Goal: Information Seeking & Learning: Learn about a topic

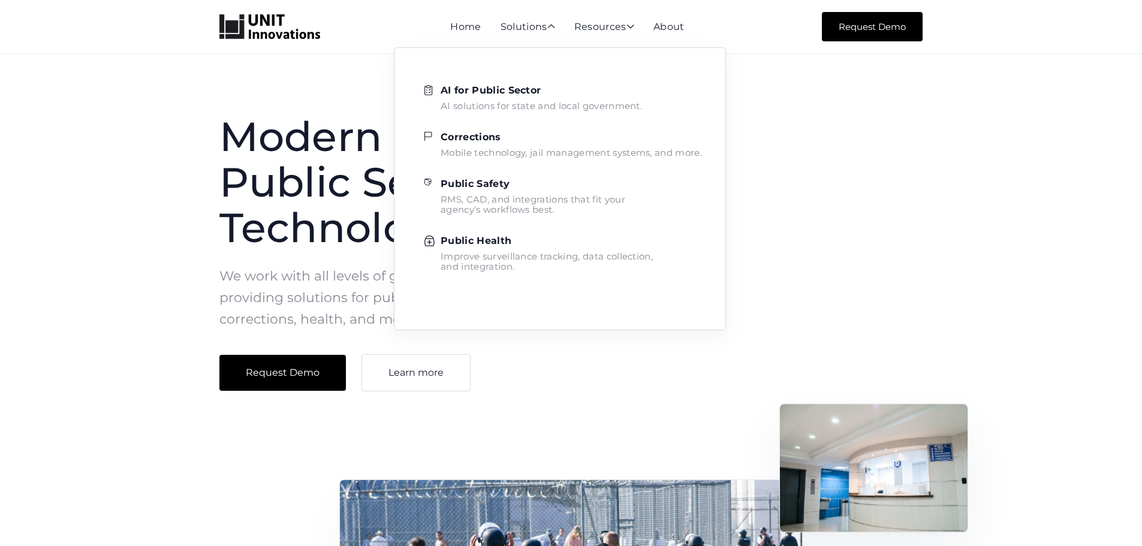
click at [486, 142] on strong "Corrections" at bounding box center [471, 136] width 61 height 11
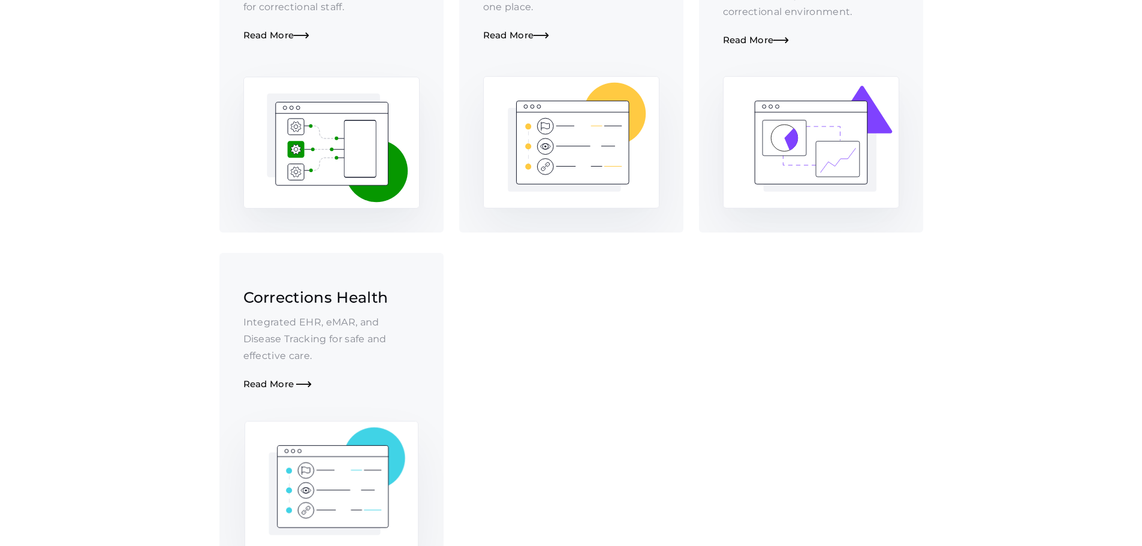
scroll to position [600, 0]
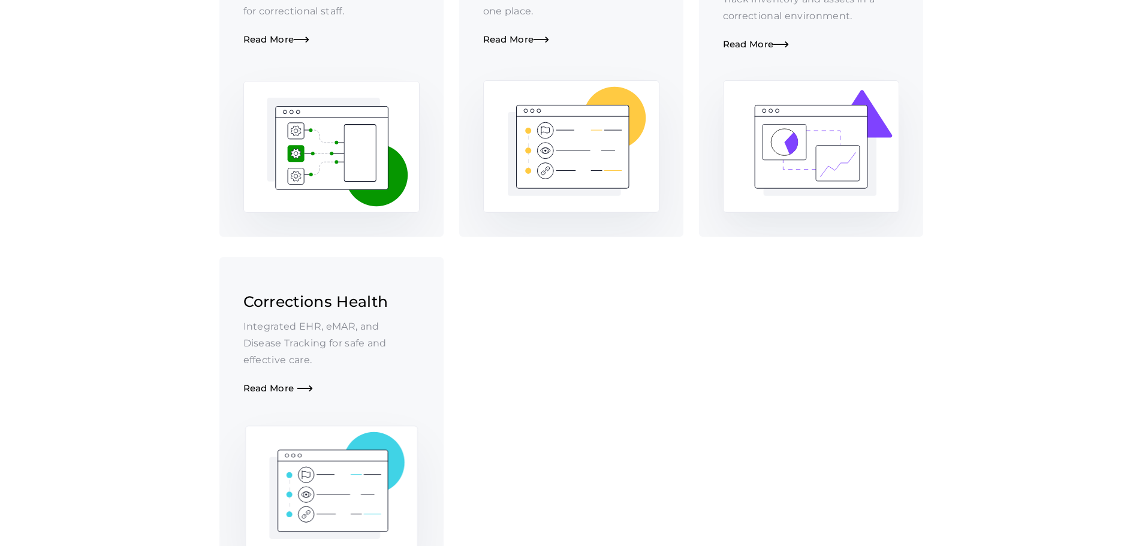
click at [261, 379] on link "Corrections Health Integrated EHR, eMAR, and Disease Tracking for safe and effe…" at bounding box center [331, 419] width 224 height 324
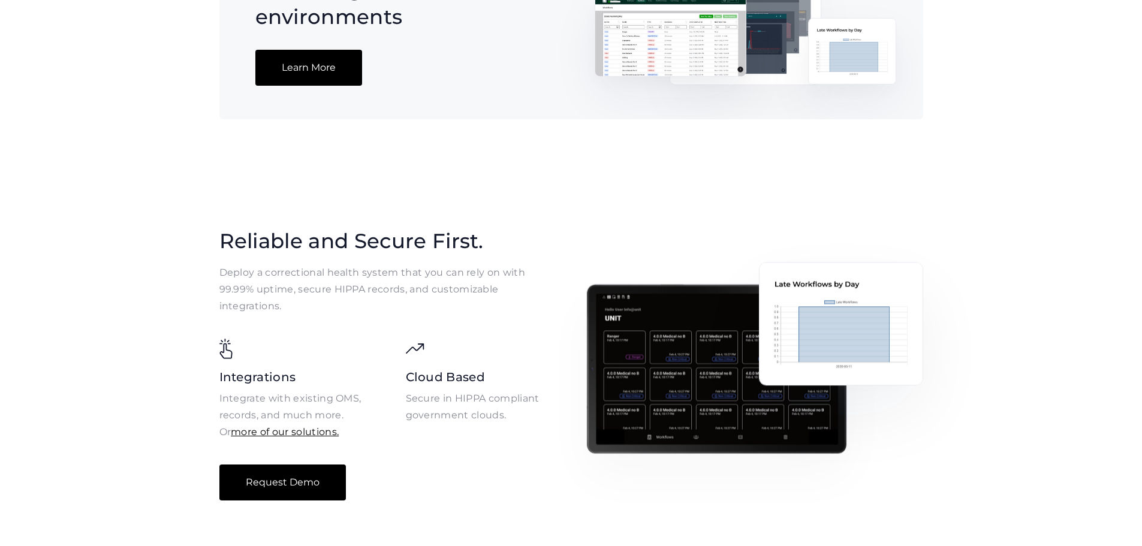
scroll to position [1619, 0]
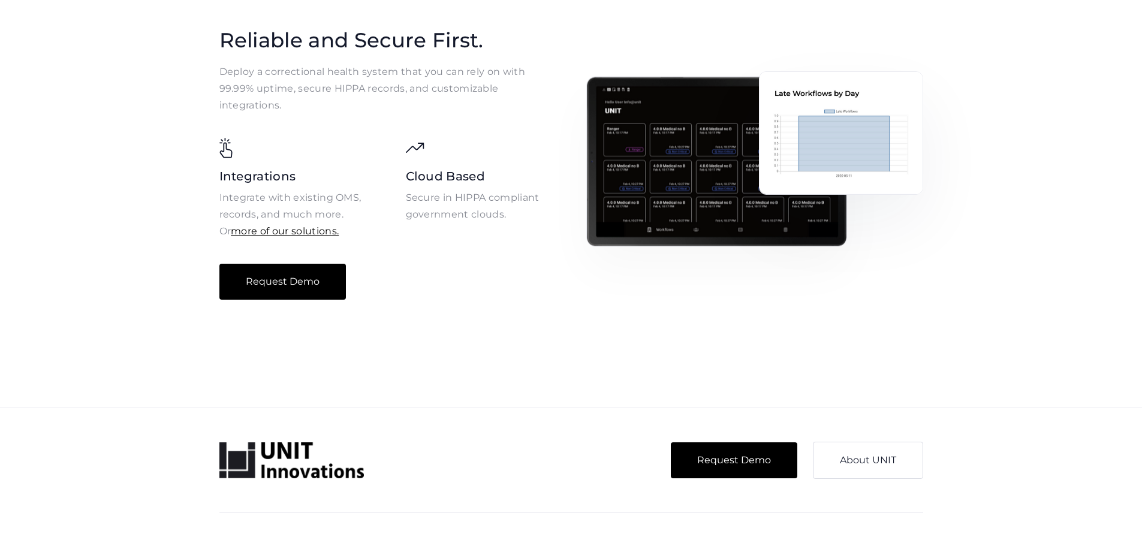
click at [738, 183] on img at bounding box center [716, 161] width 261 height 170
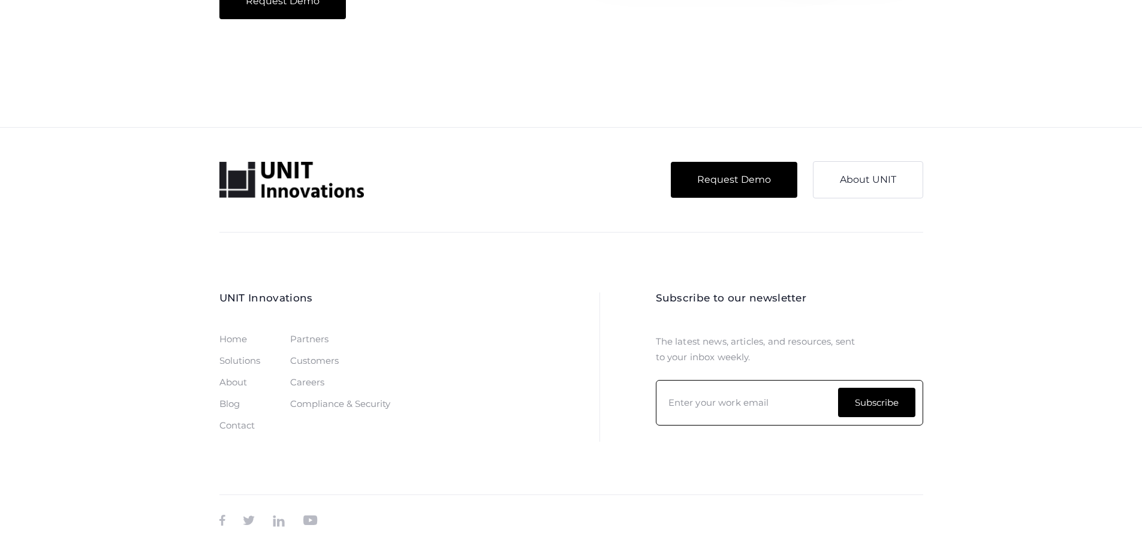
drag, startPoint x: 861, startPoint y: 468, endPoint x: 852, endPoint y: 424, distance: 44.7
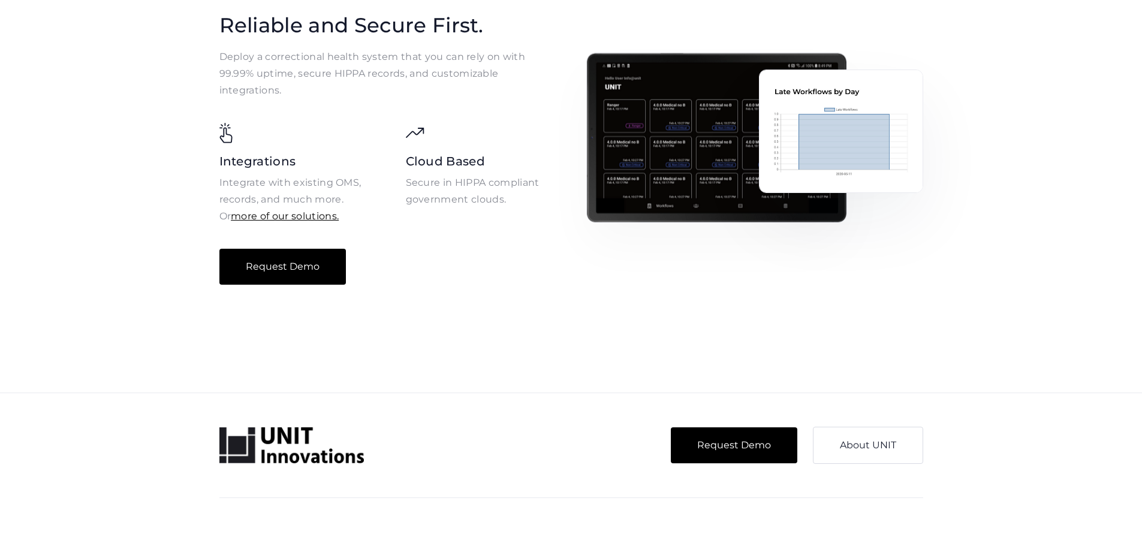
scroll to position [0, 0]
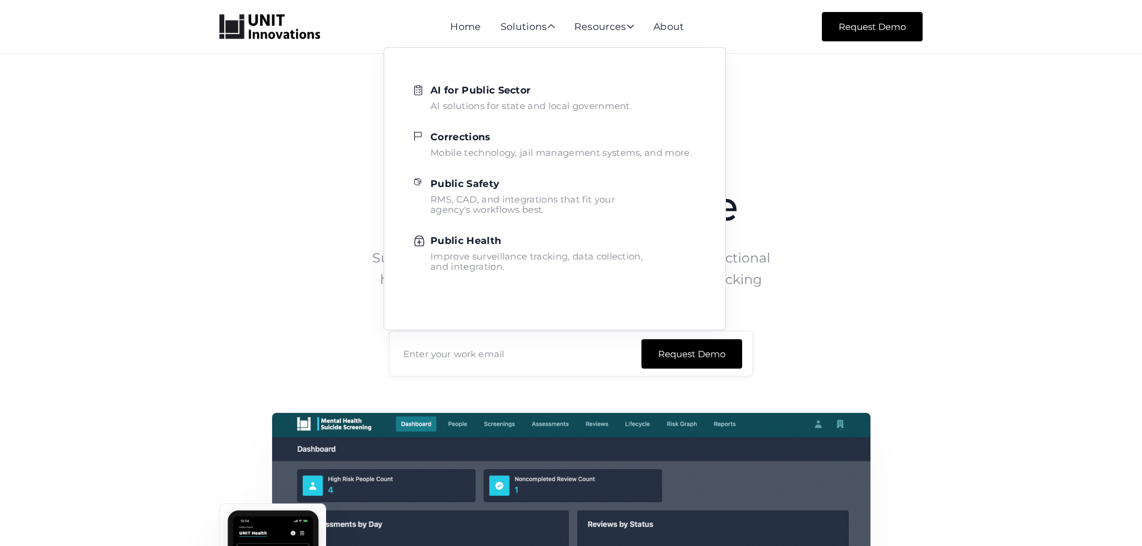
click at [461, 137] on strong "Corrections" at bounding box center [461, 136] width 61 height 11
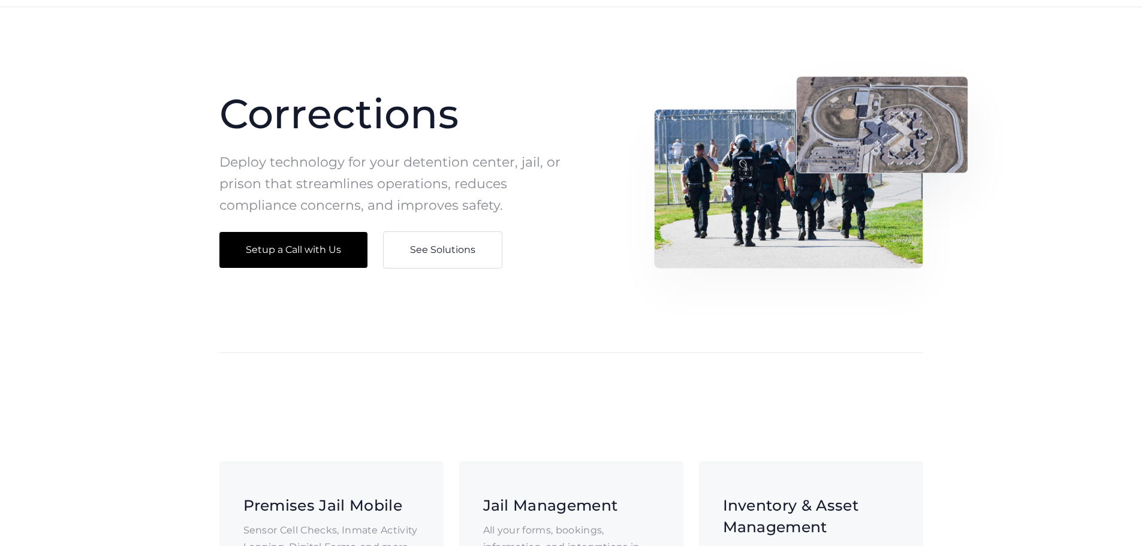
scroll to position [360, 0]
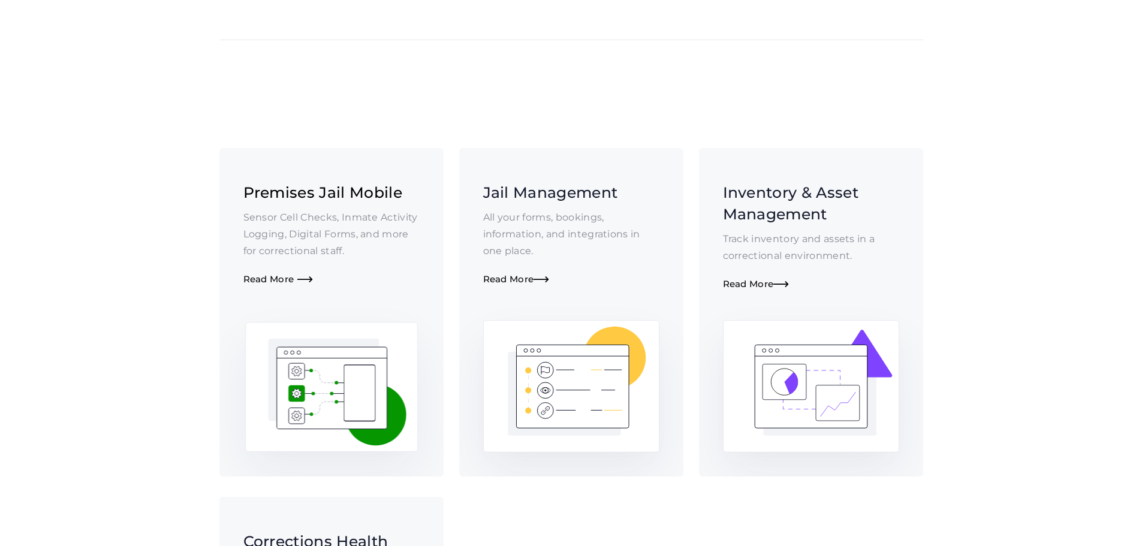
click at [297, 275] on span "" at bounding box center [305, 280] width 16 height 10
click at [507, 274] on div "Read More " at bounding box center [571, 279] width 176 height 11
click at [302, 185] on div "Premises Jail Mobile Sensor Cell Checks, Inmate Activity Logging, Digital Forms…" at bounding box center [331, 234] width 176 height 104
click at [511, 182] on h3 "Jail Management" at bounding box center [571, 193] width 176 height 22
click at [764, 248] on div "Inventory & Asset Management Track inventory and assets in a correctional envir…" at bounding box center [811, 236] width 176 height 109
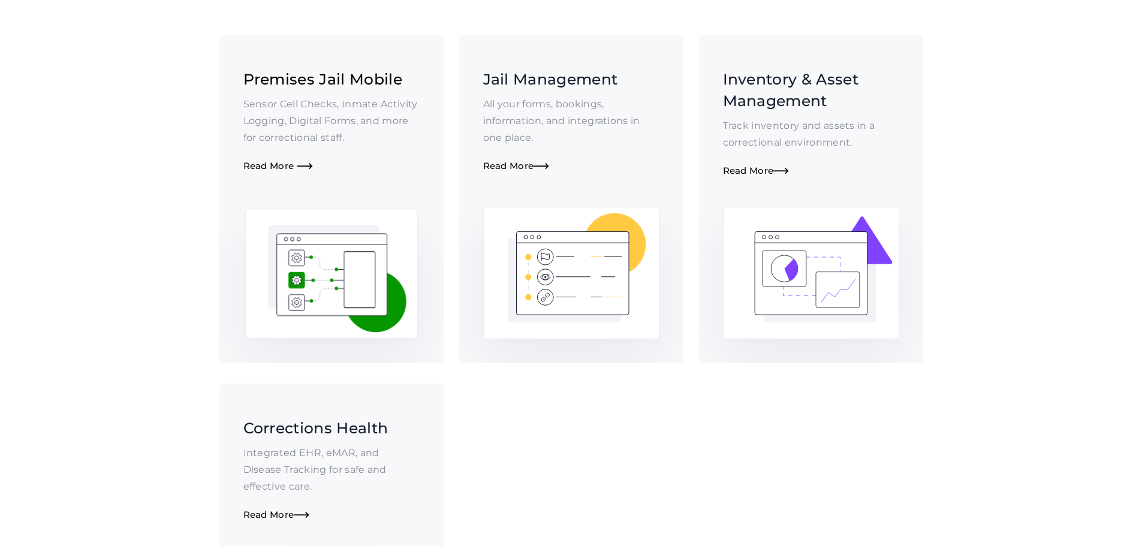
scroll to position [660, 0]
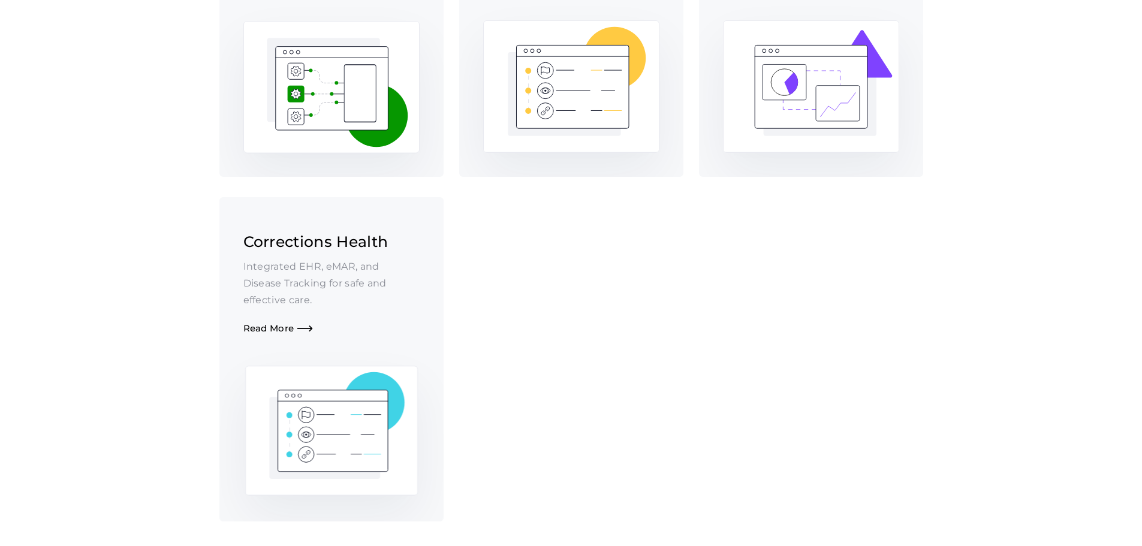
click at [278, 316] on link "Corrections Health Integrated EHR, eMAR, and Disease Tracking for safe and effe…" at bounding box center [331, 359] width 224 height 324
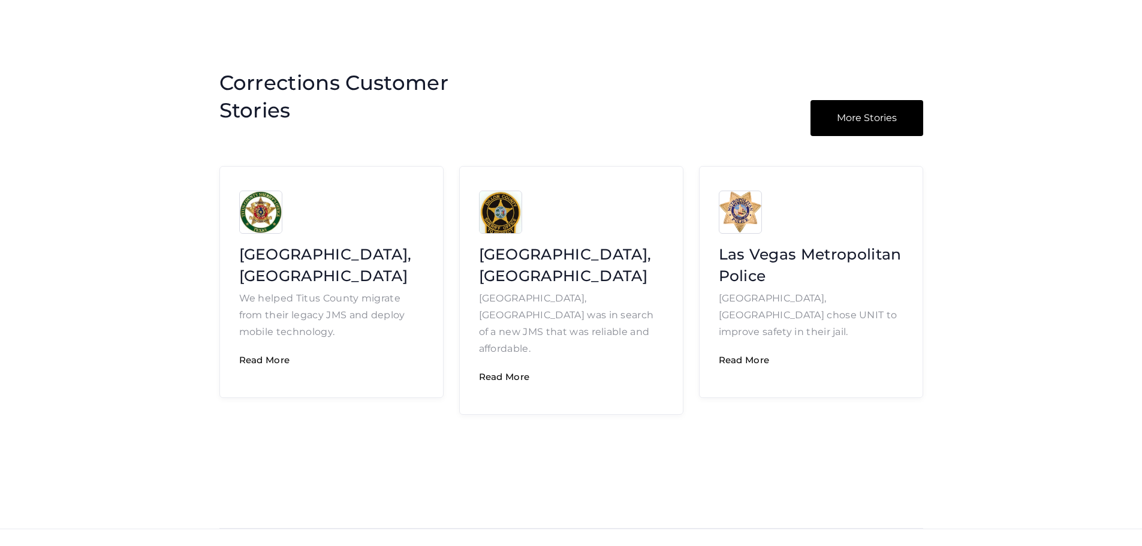
scroll to position [1919, 0]
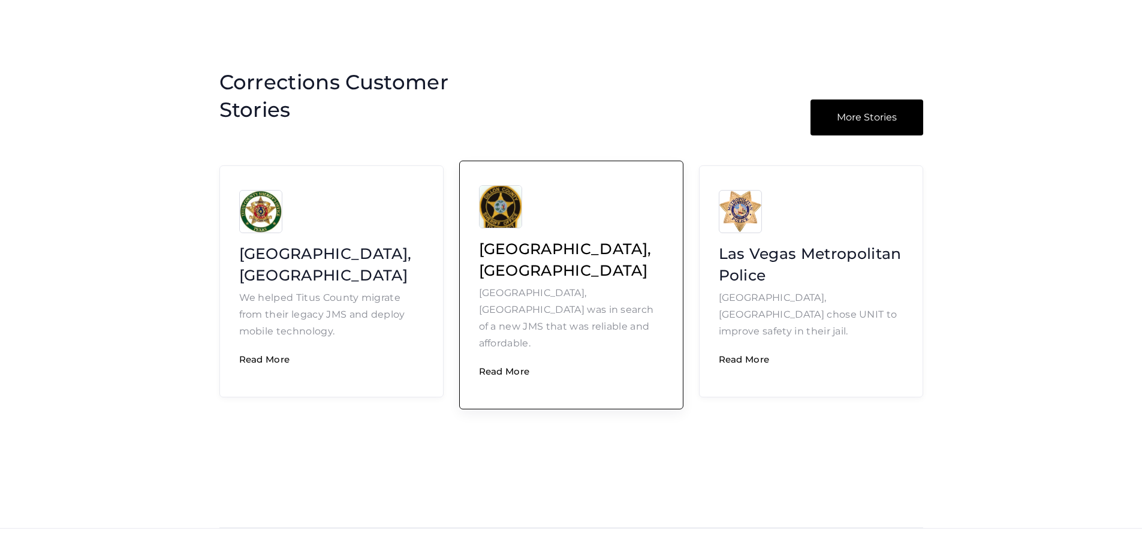
click at [579, 358] on link "Dillon County, SC Dillon County, SC was in search of a new JMS that was reliabl…" at bounding box center [571, 285] width 224 height 249
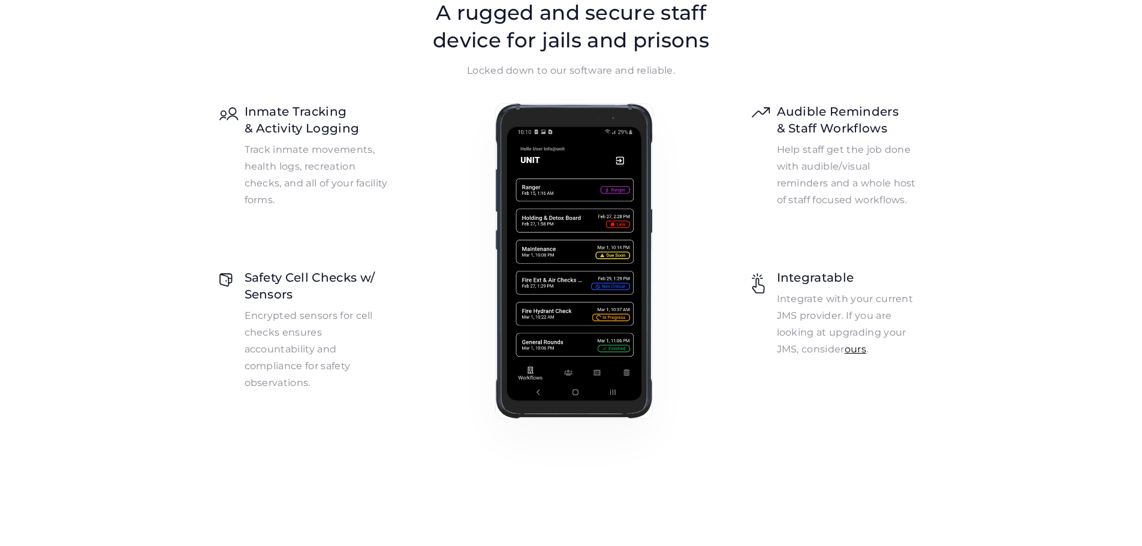
scroll to position [1259, 0]
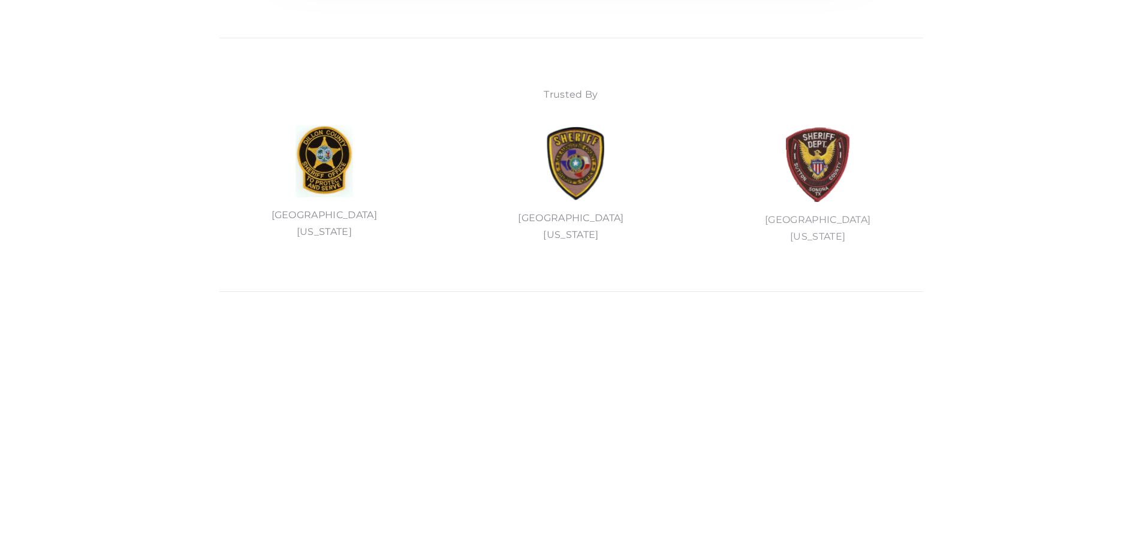
scroll to position [900, 0]
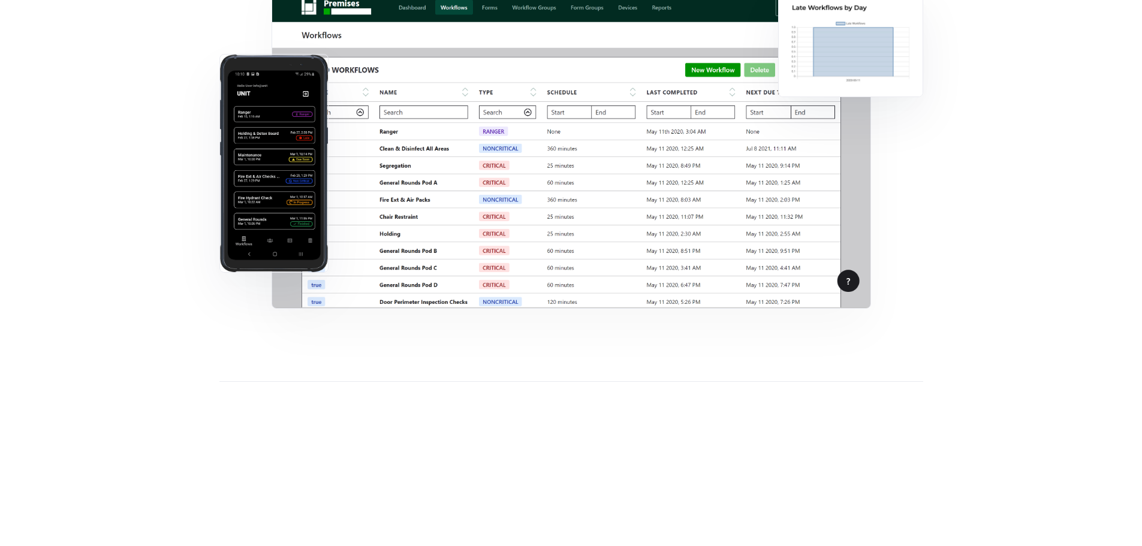
scroll to position [720, 0]
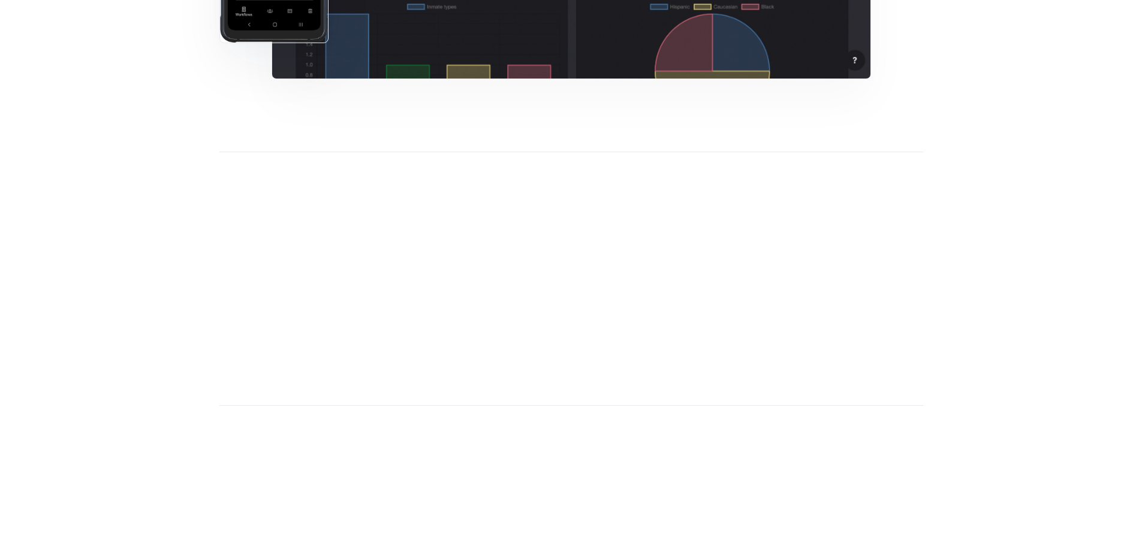
scroll to position [720, 0]
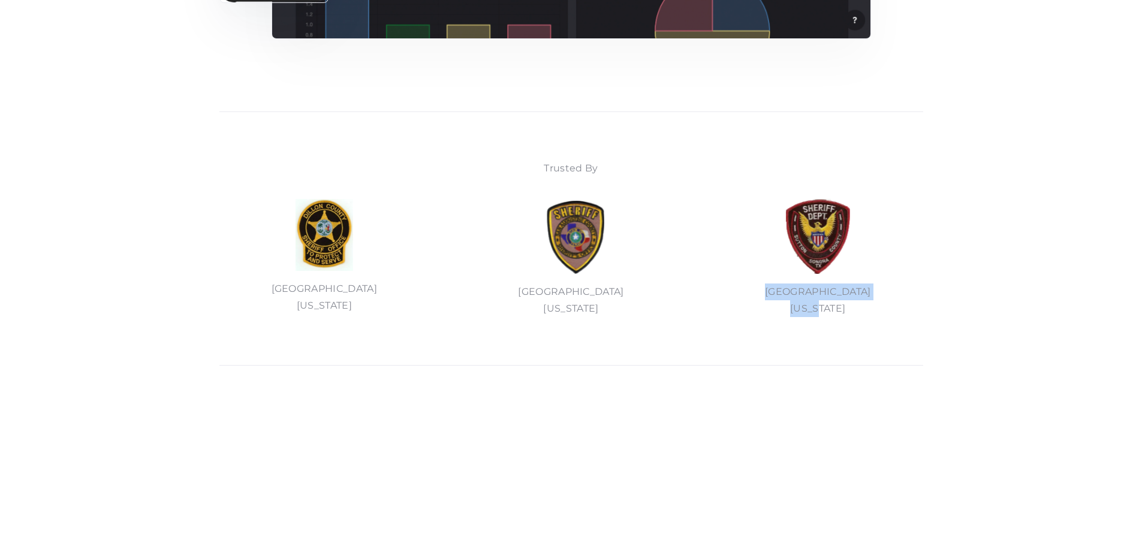
drag, startPoint x: 870, startPoint y: 314, endPoint x: 782, endPoint y: 298, distance: 89.5
click at [782, 298] on div "Dillion County South Carolina San Augustine County Texas Sutton County Texas" at bounding box center [572, 258] width 600 height 118
copy p "Sutton County Texas"
drag, startPoint x: 599, startPoint y: 308, endPoint x: 497, endPoint y: 285, distance: 104.9
click at [497, 285] on div "Dillion County South Carolina San Augustine County Texas Sutton County Texas" at bounding box center [572, 258] width 600 height 118
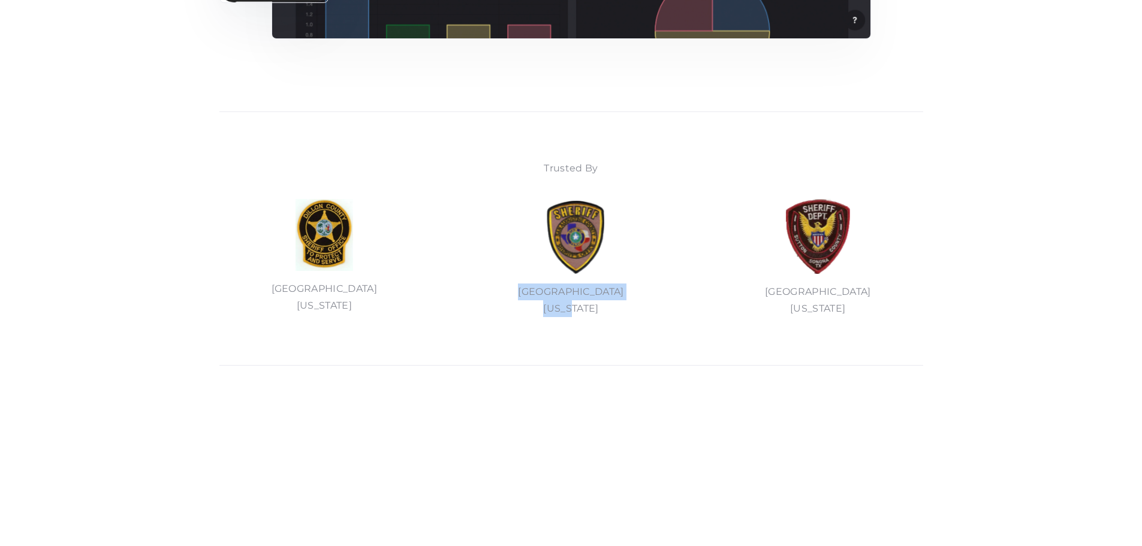
copy p "San Augustine County Texas"
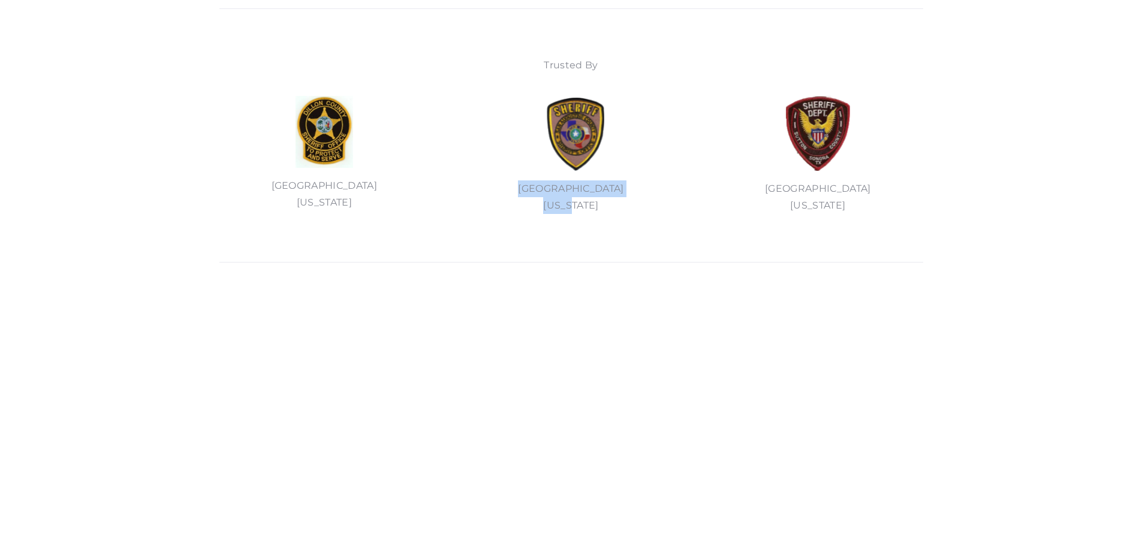
scroll to position [1019, 0]
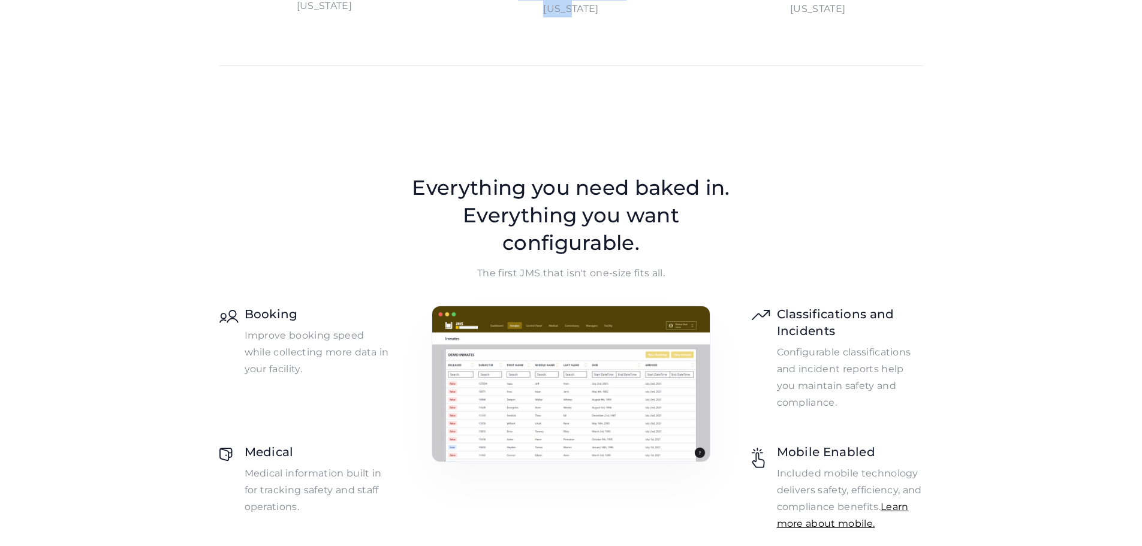
click at [574, 335] on img at bounding box center [571, 384] width 279 height 156
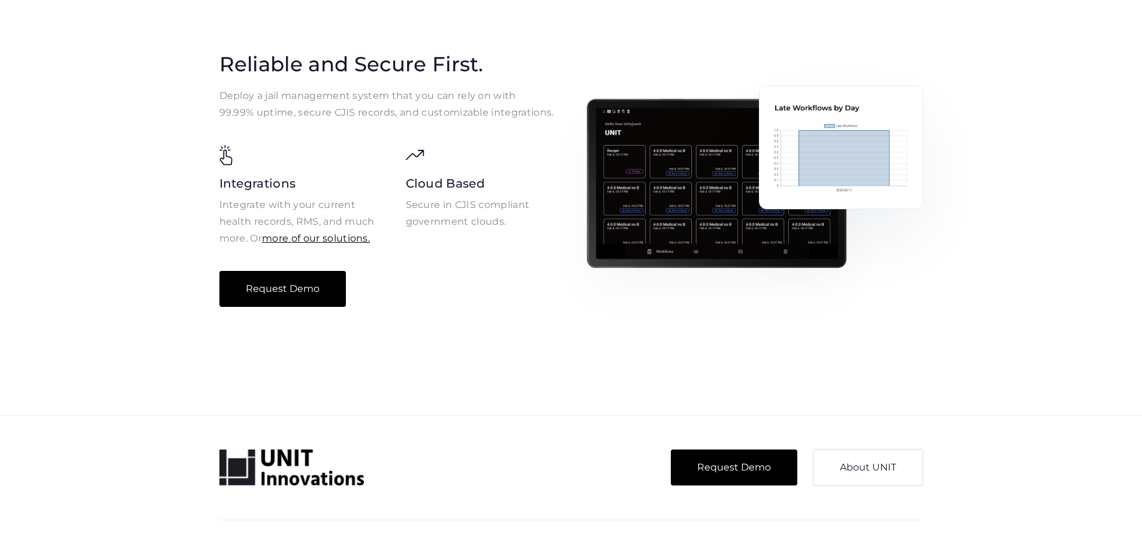
scroll to position [1919, 0]
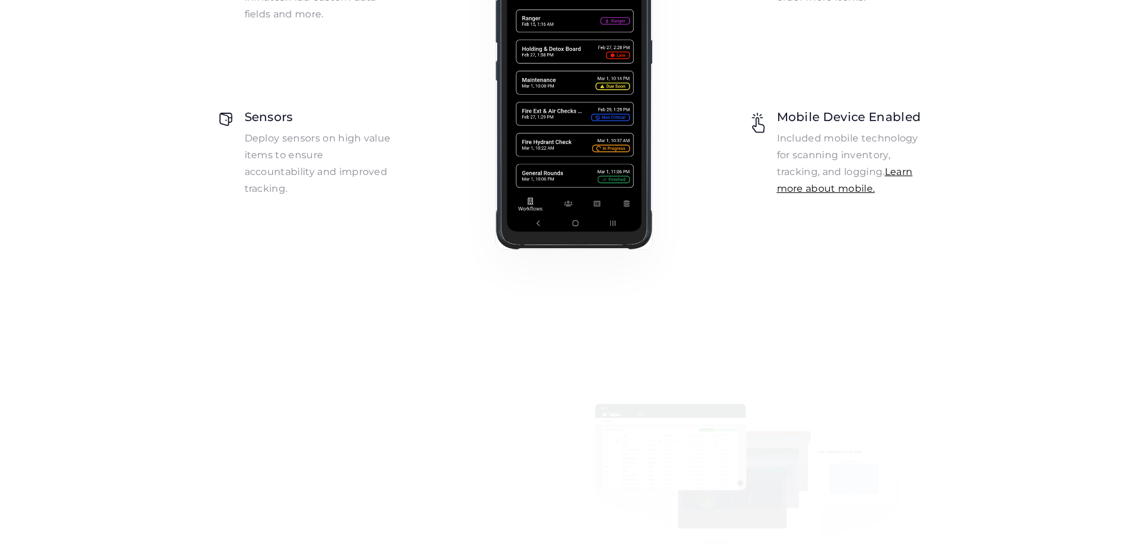
scroll to position [1199, 0]
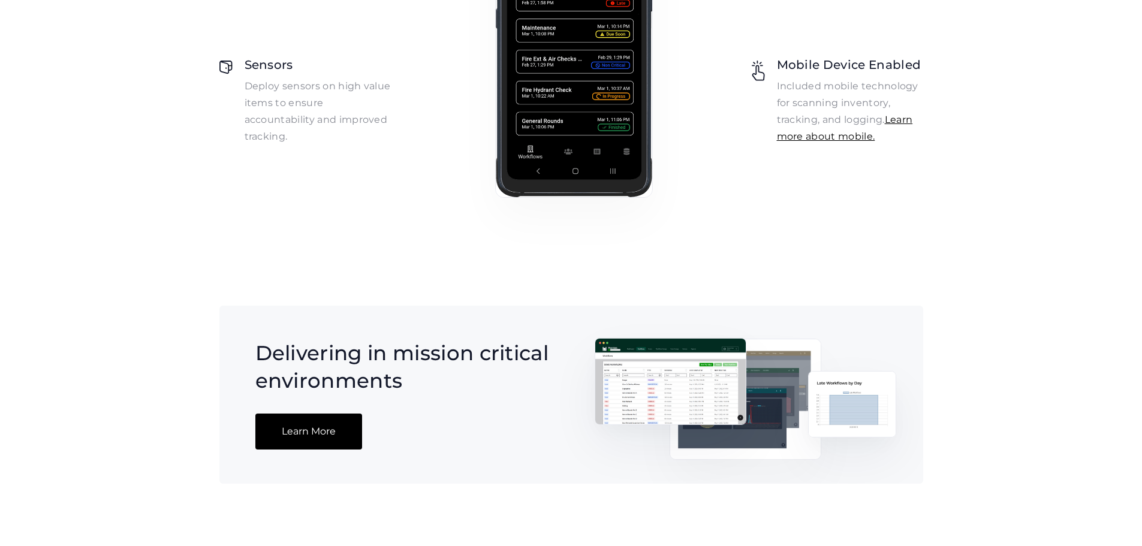
drag, startPoint x: 26, startPoint y: 0, endPoint x: 269, endPoint y: 225, distance: 331.0
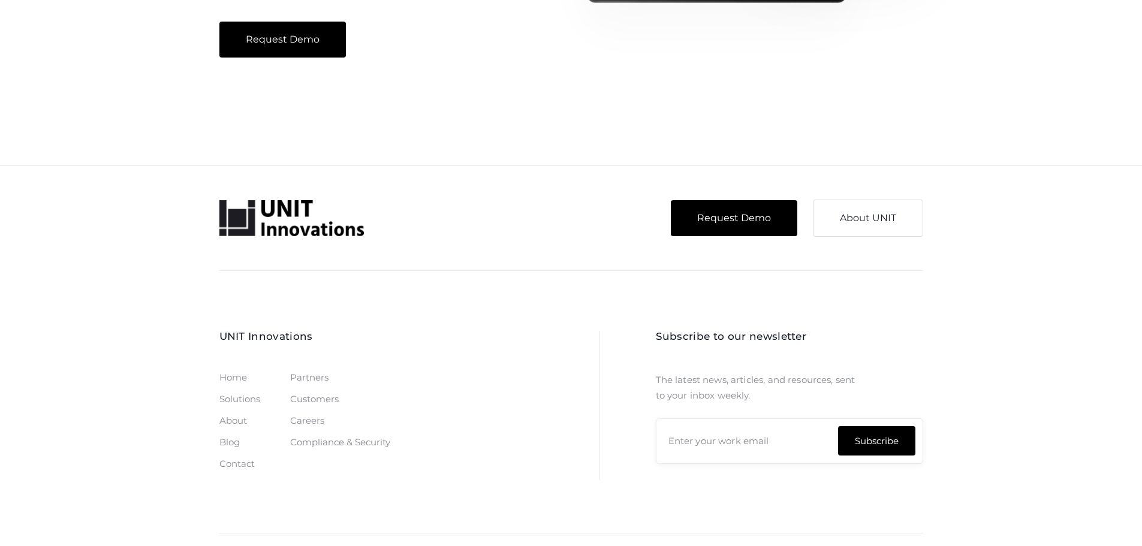
scroll to position [1937, 0]
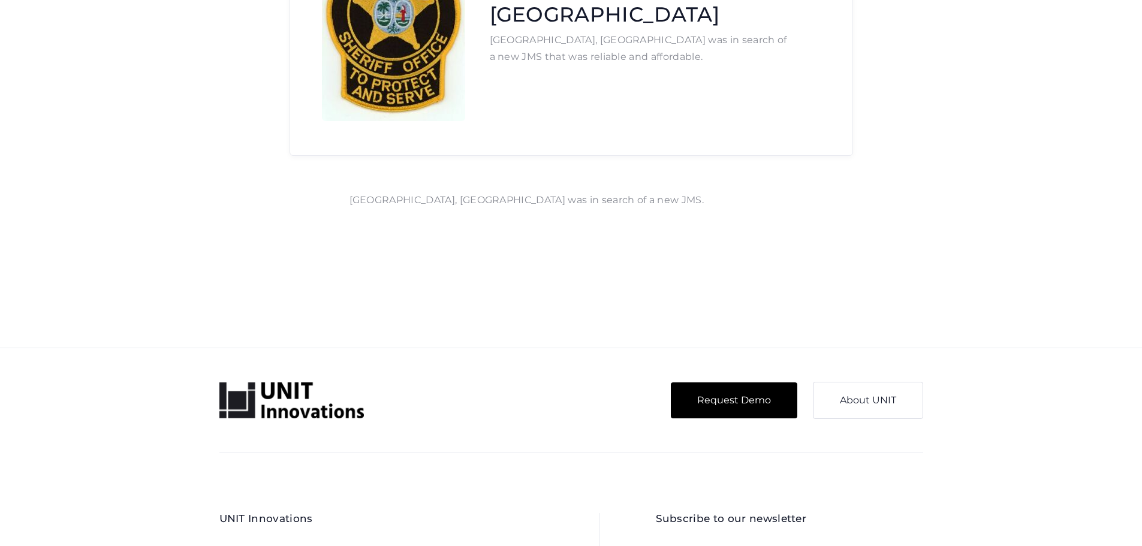
scroll to position [240, 0]
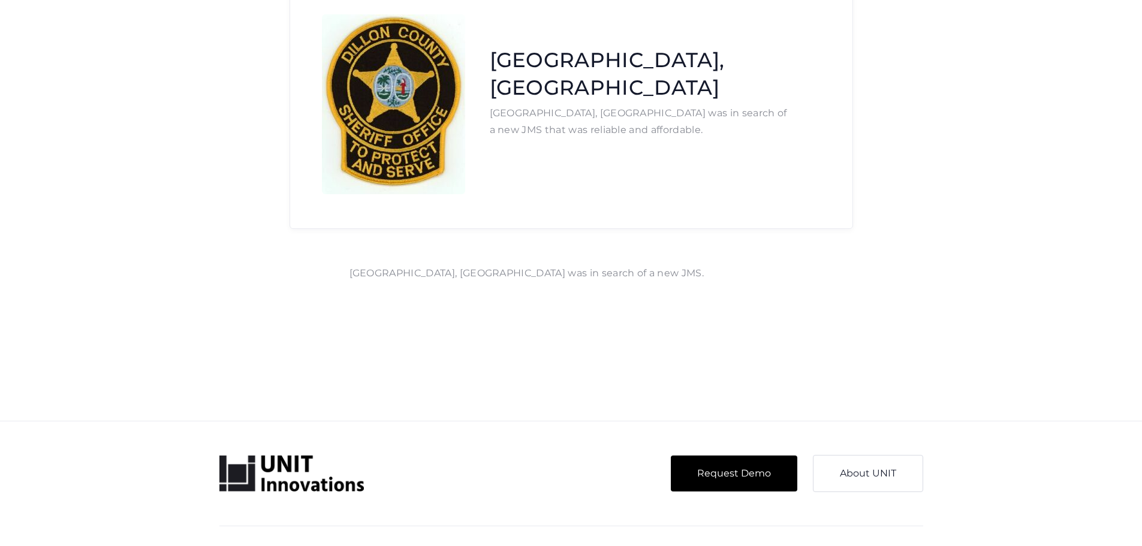
click at [563, 146] on div "[GEOGRAPHIC_DATA], SC [GEOGRAPHIC_DATA], [GEOGRAPHIC_DATA] was in search of a n…" at bounding box center [639, 104] width 299 height 116
click at [552, 108] on p "[GEOGRAPHIC_DATA], [GEOGRAPHIC_DATA] was in search of a new JMS that was reliab…" at bounding box center [639, 122] width 299 height 34
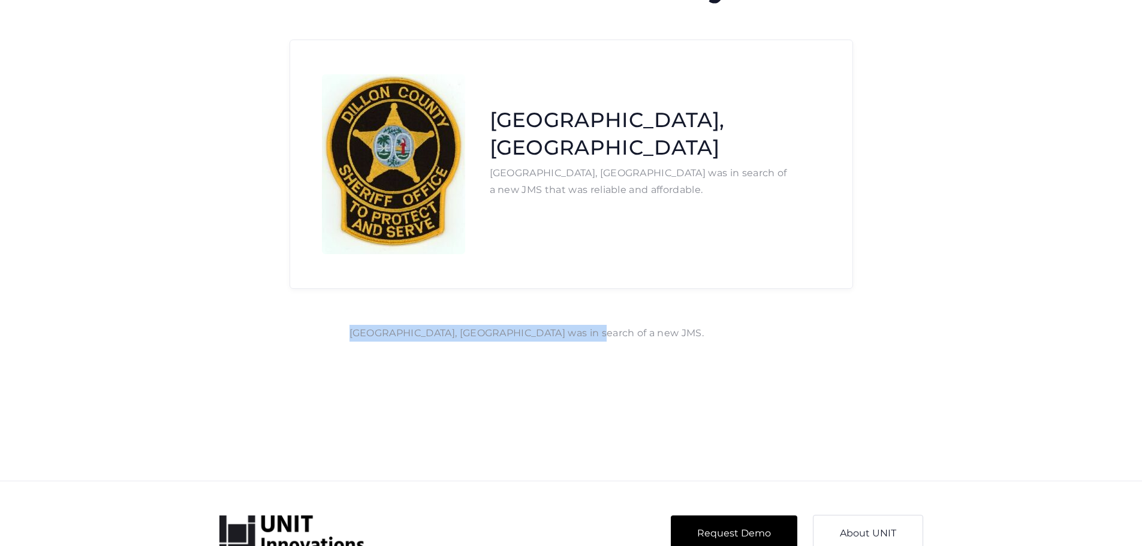
drag, startPoint x: 576, startPoint y: 338, endPoint x: 315, endPoint y: 321, distance: 261.4
click at [315, 321] on div "[GEOGRAPHIC_DATA], SC [GEOGRAPHIC_DATA], [GEOGRAPHIC_DATA] was in search of a n…" at bounding box center [571, 218] width 733 height 357
click at [325, 320] on div "[GEOGRAPHIC_DATA], SC [GEOGRAPHIC_DATA], [GEOGRAPHIC_DATA] was in search of a n…" at bounding box center [571, 218] width 733 height 357
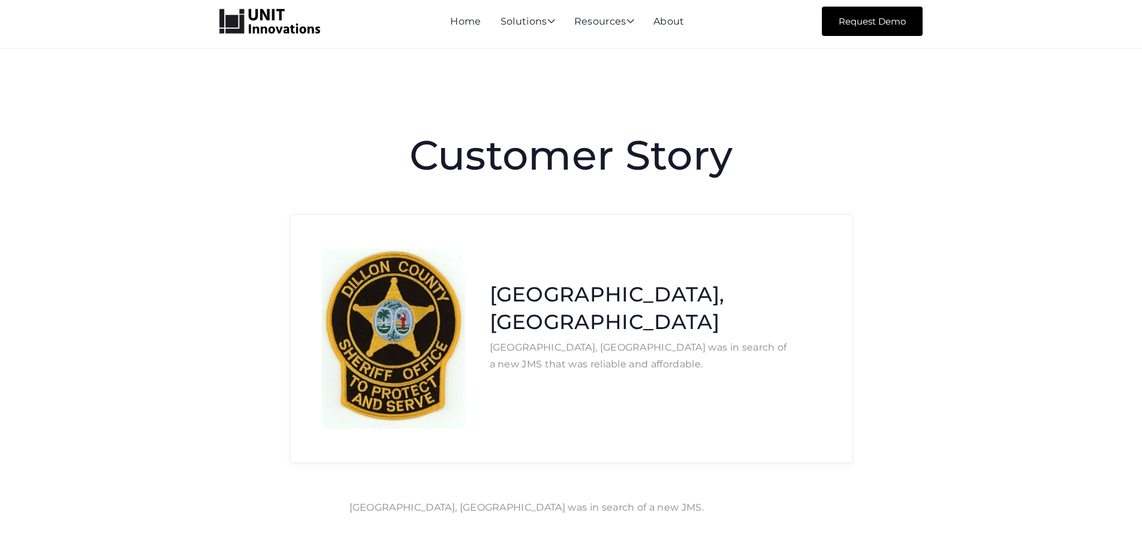
scroll to position [0, 0]
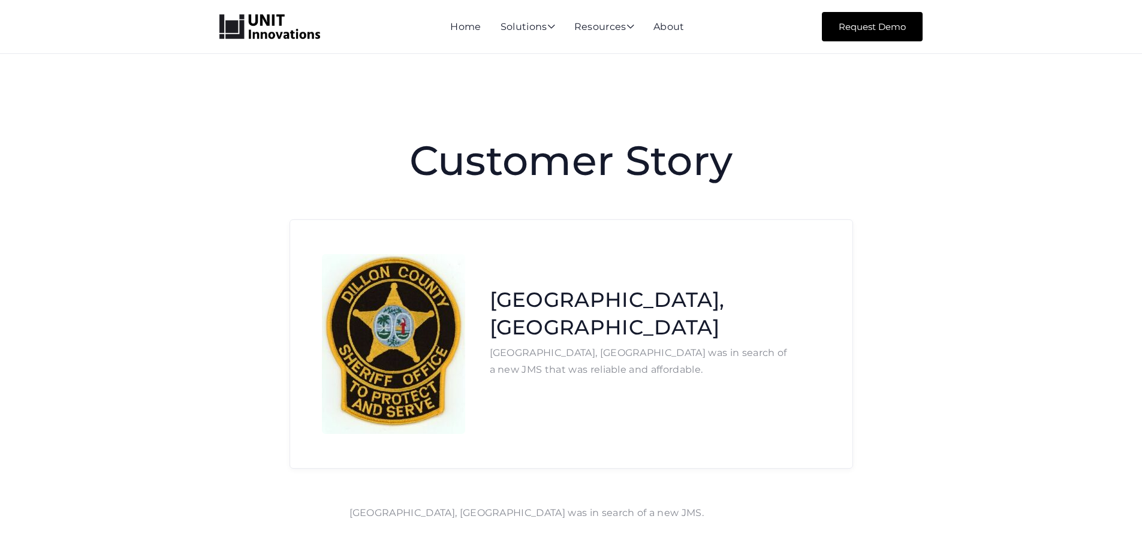
click at [592, 321] on h1 "[GEOGRAPHIC_DATA], [GEOGRAPHIC_DATA]" at bounding box center [639, 313] width 299 height 55
